Goal: Information Seeking & Learning: Compare options

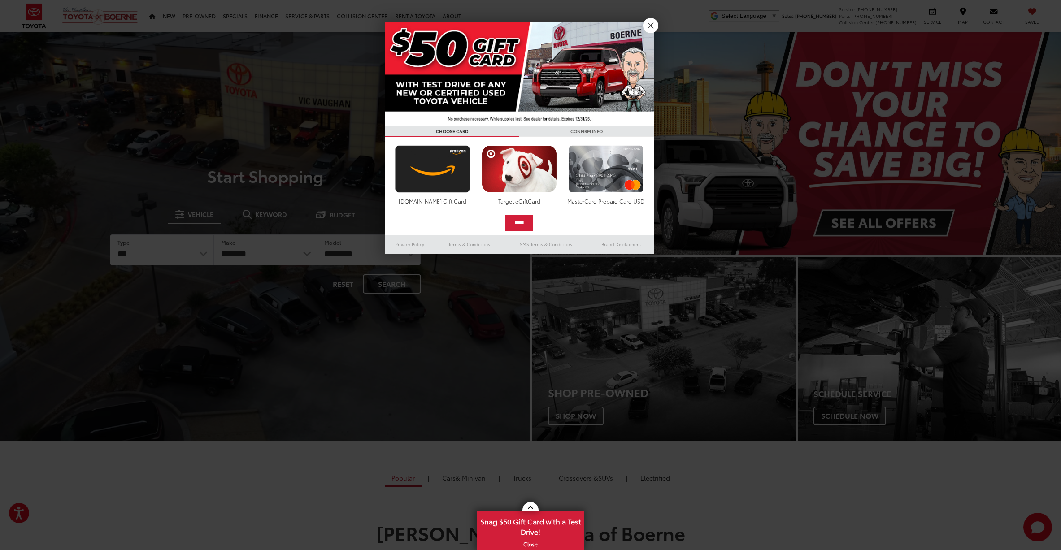
click at [651, 27] on link "X" at bounding box center [650, 25] width 15 height 15
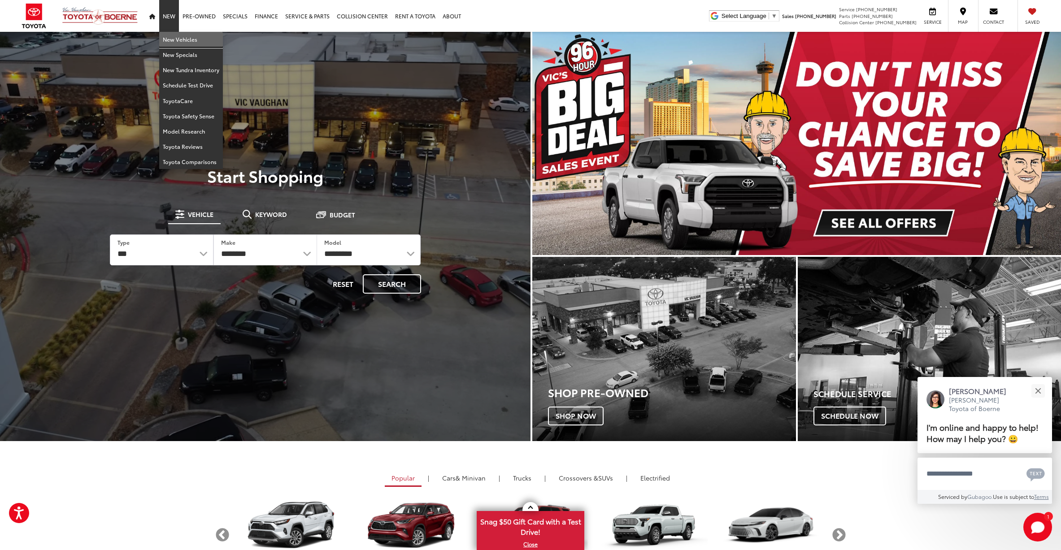
click at [178, 42] on link "New Vehicles" at bounding box center [191, 39] width 64 height 15
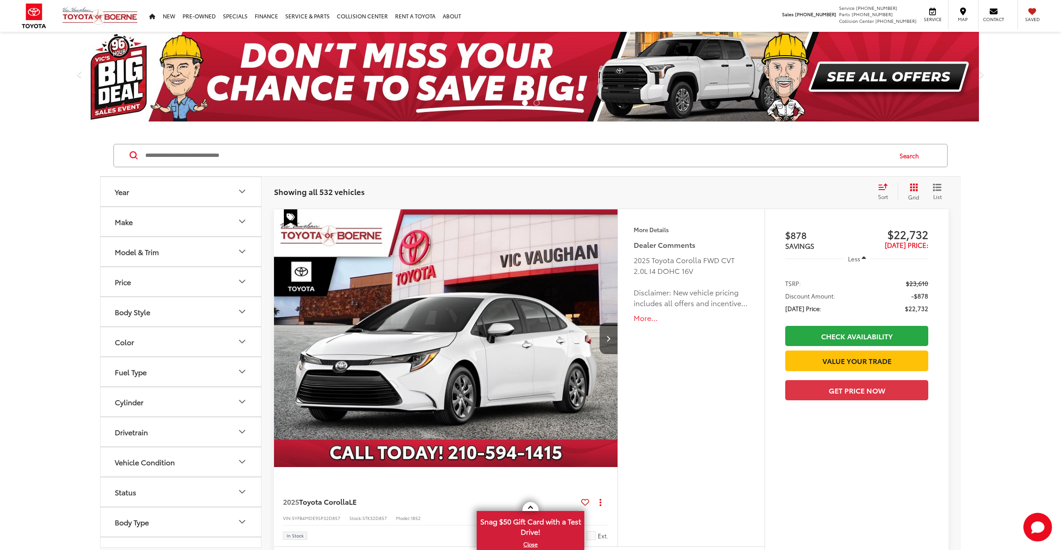
click at [240, 191] on icon "Year" at bounding box center [241, 191] width 5 height 3
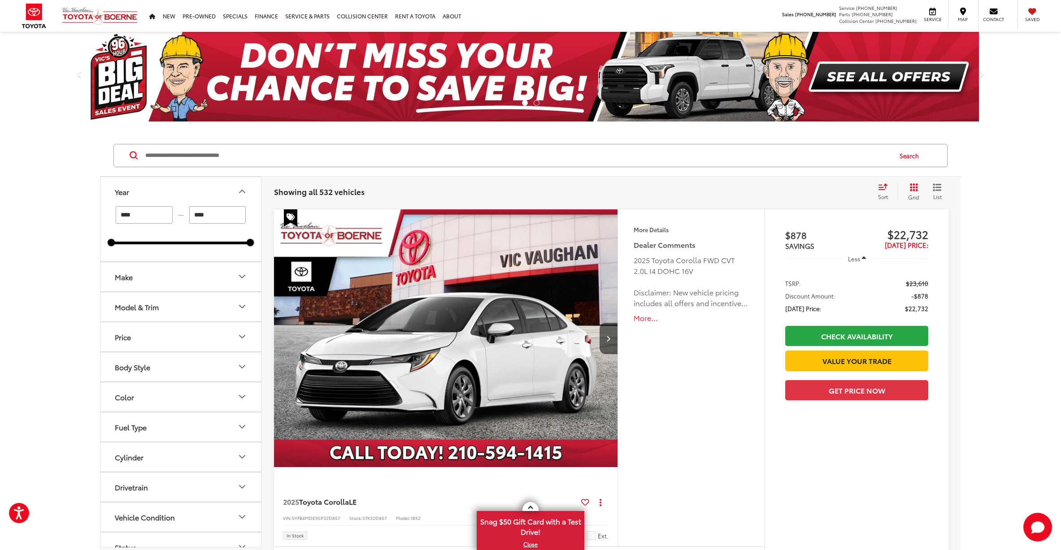
click at [200, 274] on button "Make" at bounding box center [180, 276] width 161 height 29
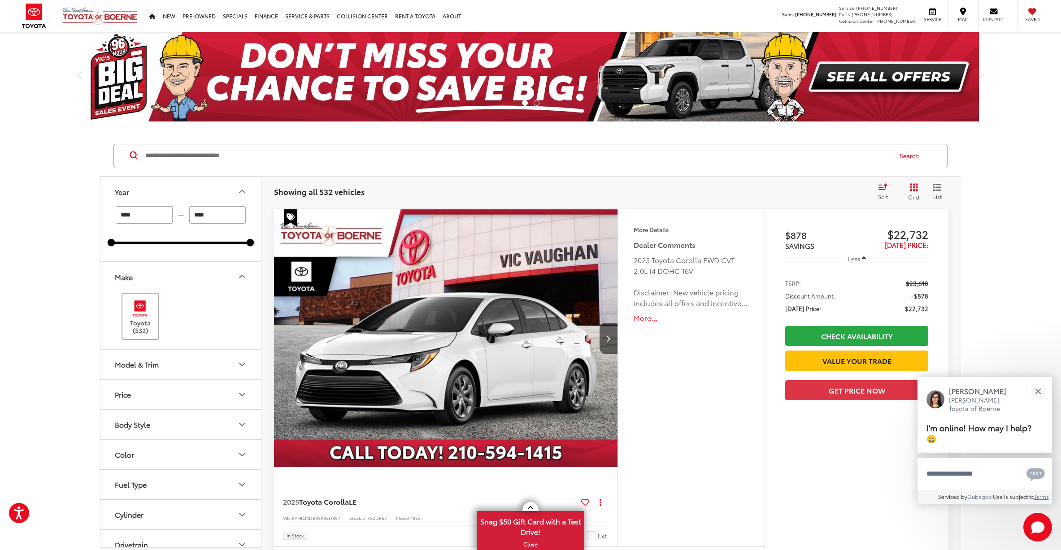
click at [144, 315] on img at bounding box center [140, 308] width 25 height 21
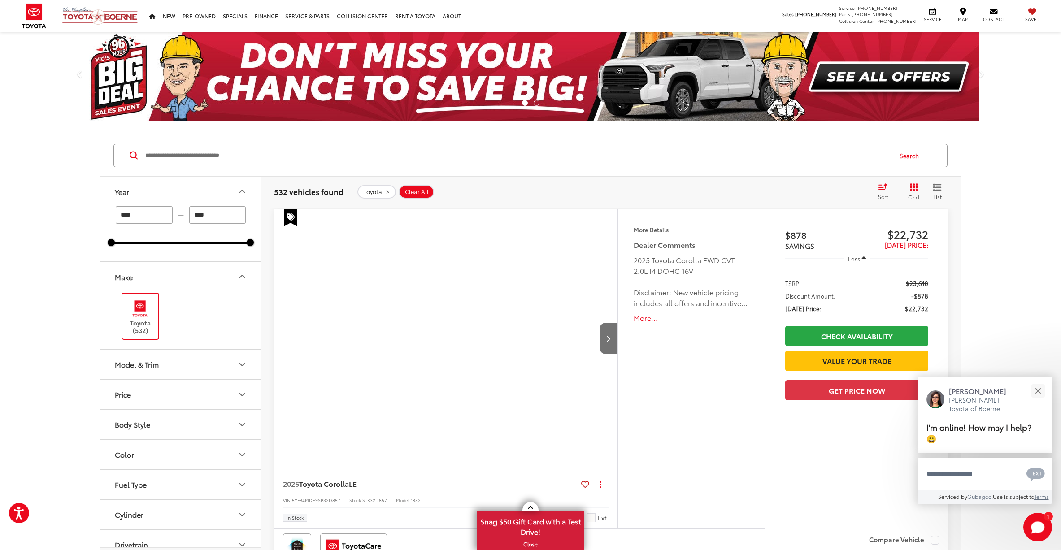
click at [159, 360] on div "Model & Trim" at bounding box center [137, 364] width 44 height 9
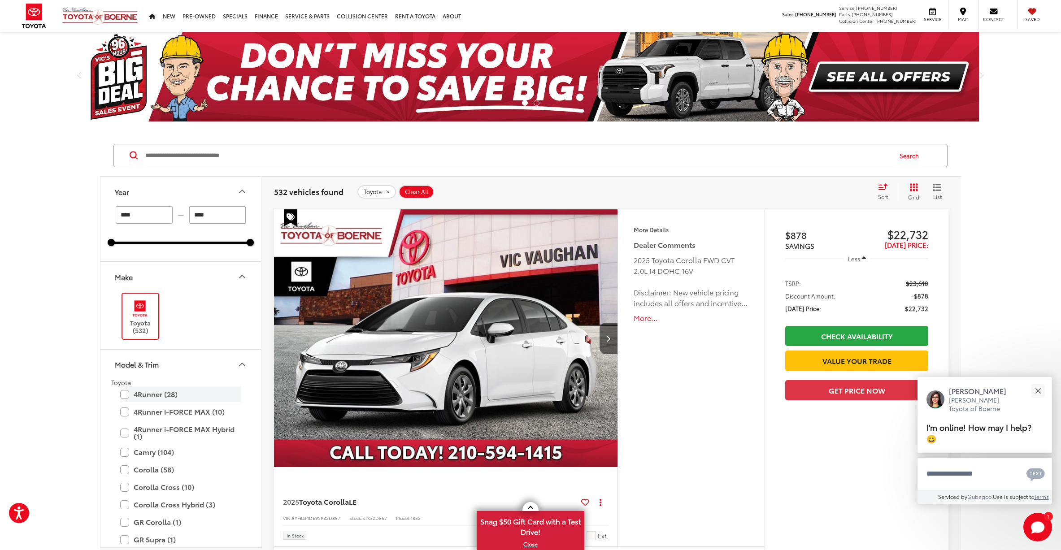
click at [126, 393] on label "4Runner (28)" at bounding box center [180, 394] width 121 height 16
type input "****"
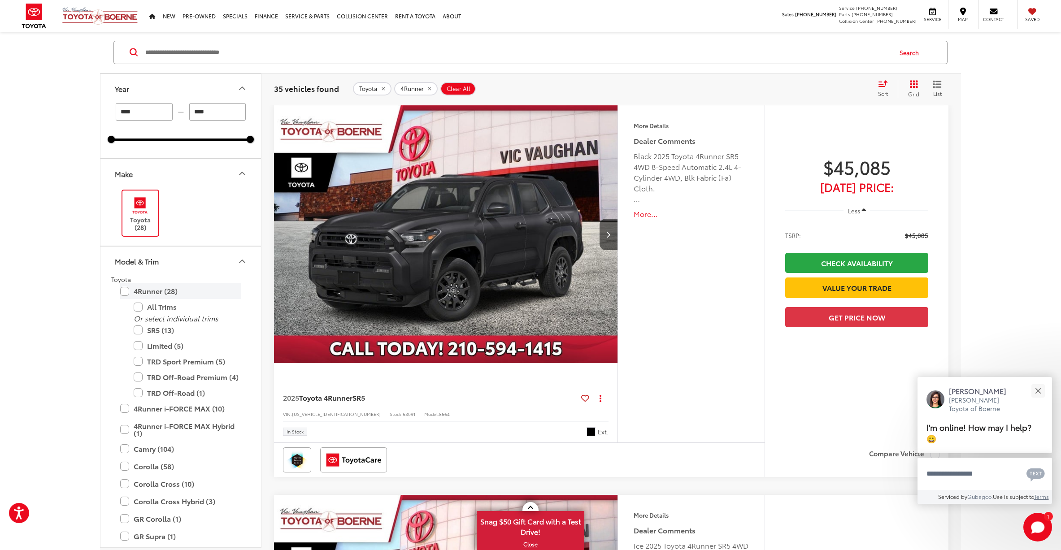
scroll to position [105, 0]
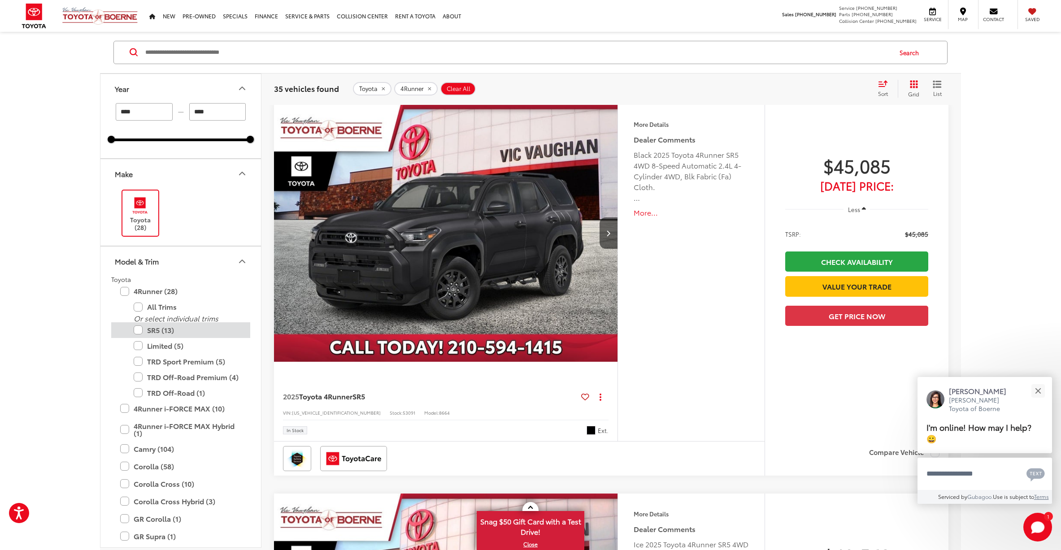
click at [163, 330] on label "SR5 (13)" at bounding box center [188, 330] width 108 height 16
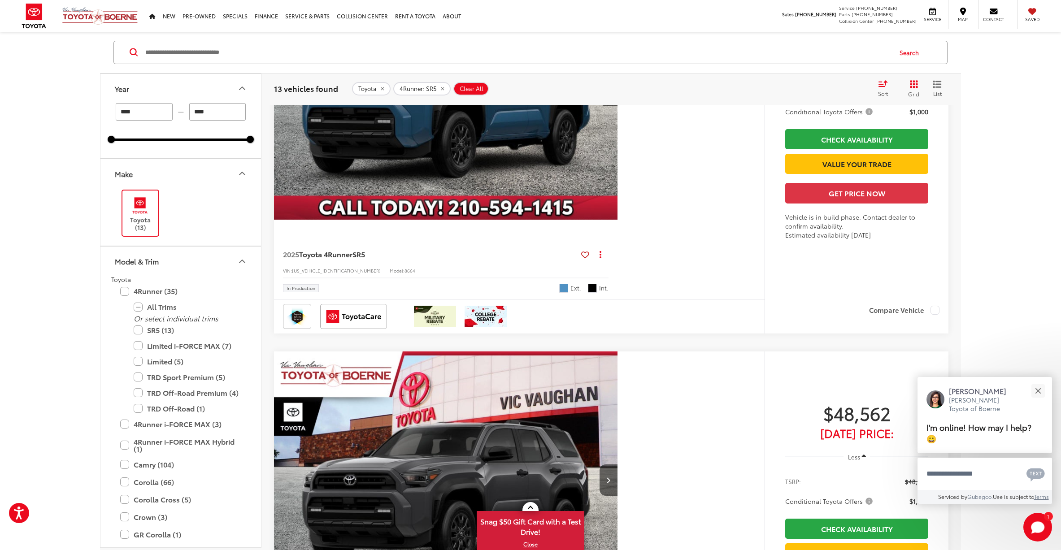
scroll to position [3034, 0]
